Goal: Register for event/course

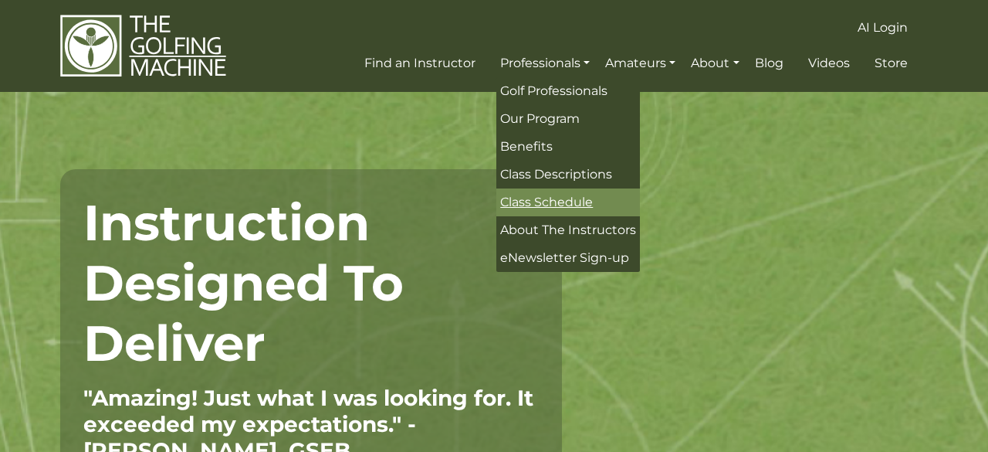
click at [545, 194] on link "Class Schedule" at bounding box center [569, 202] width 144 height 28
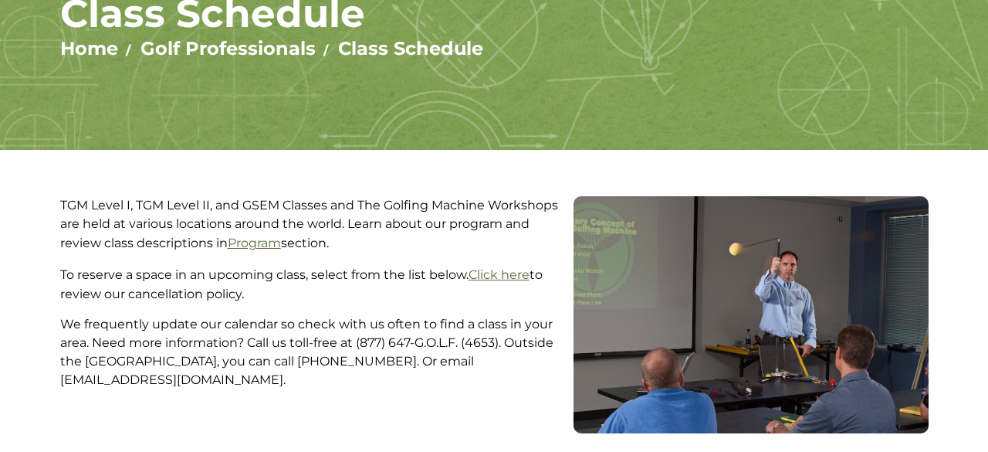
scroll to position [174, 0]
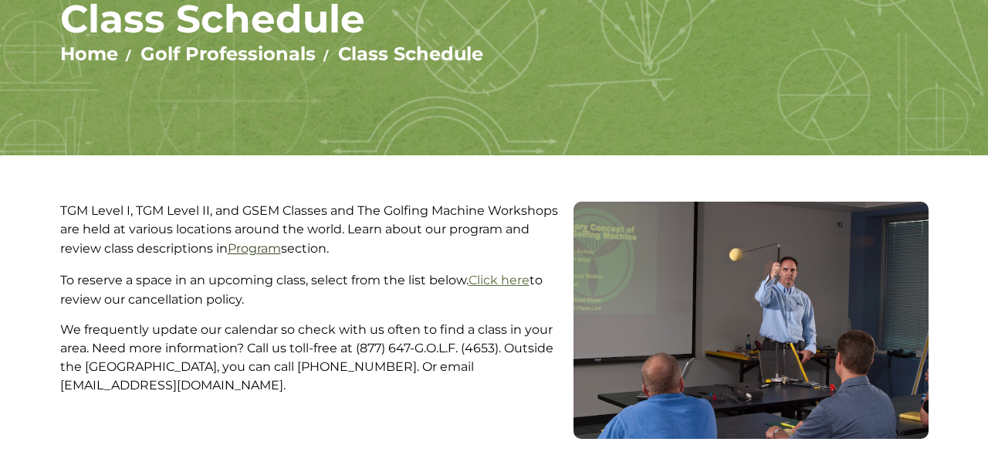
click at [251, 246] on link "Program" at bounding box center [254, 248] width 53 height 15
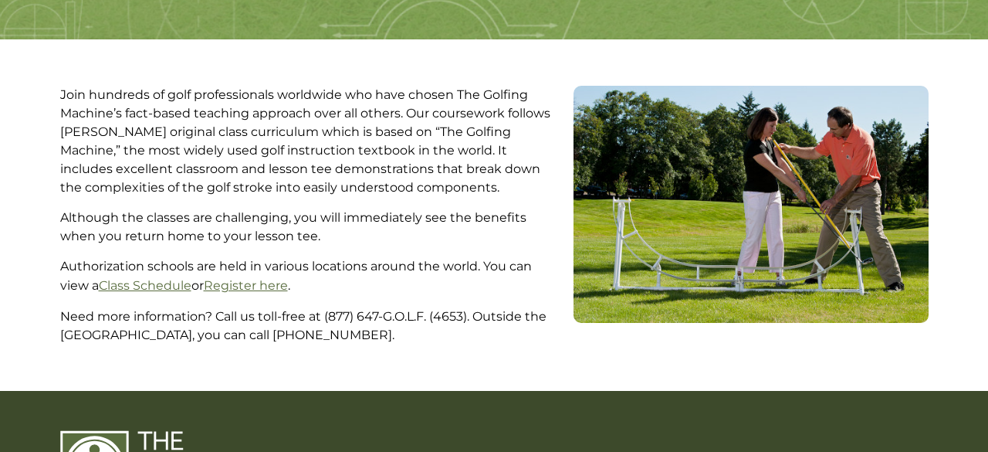
scroll to position [375, 0]
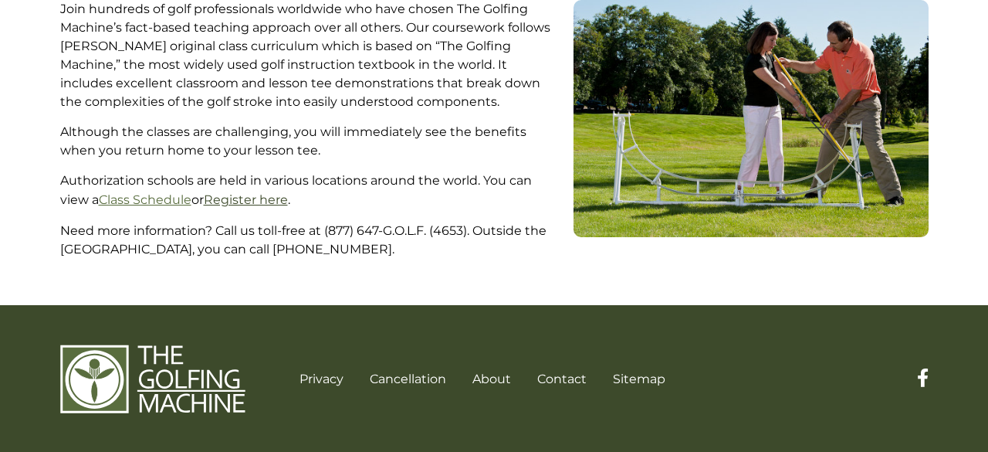
click at [260, 202] on link "Register here" at bounding box center [246, 199] width 84 height 15
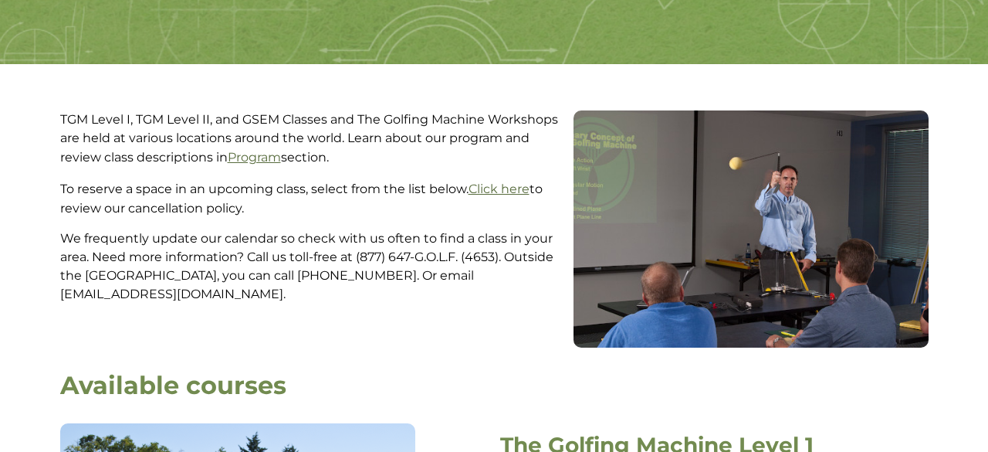
scroll to position [266, 0]
